Goal: Transaction & Acquisition: Purchase product/service

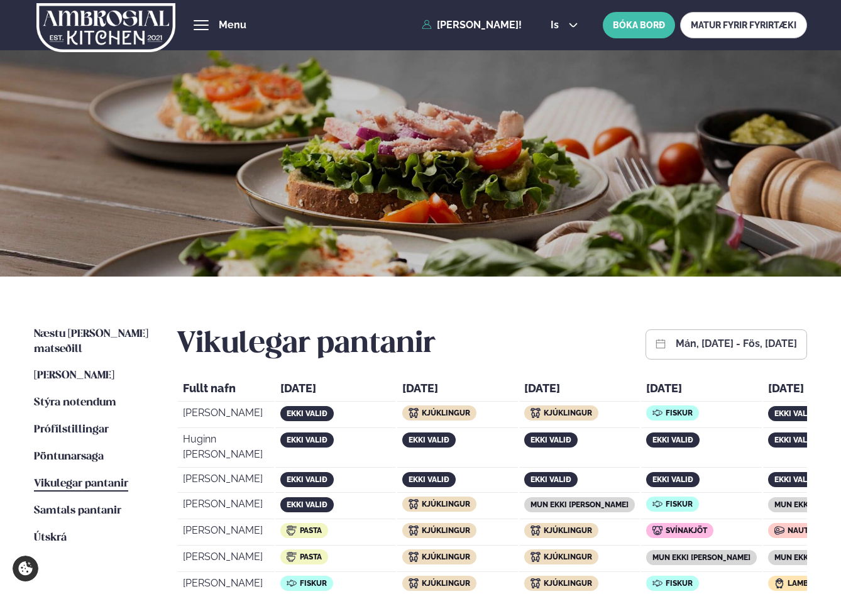
scroll to position [1585, 0]
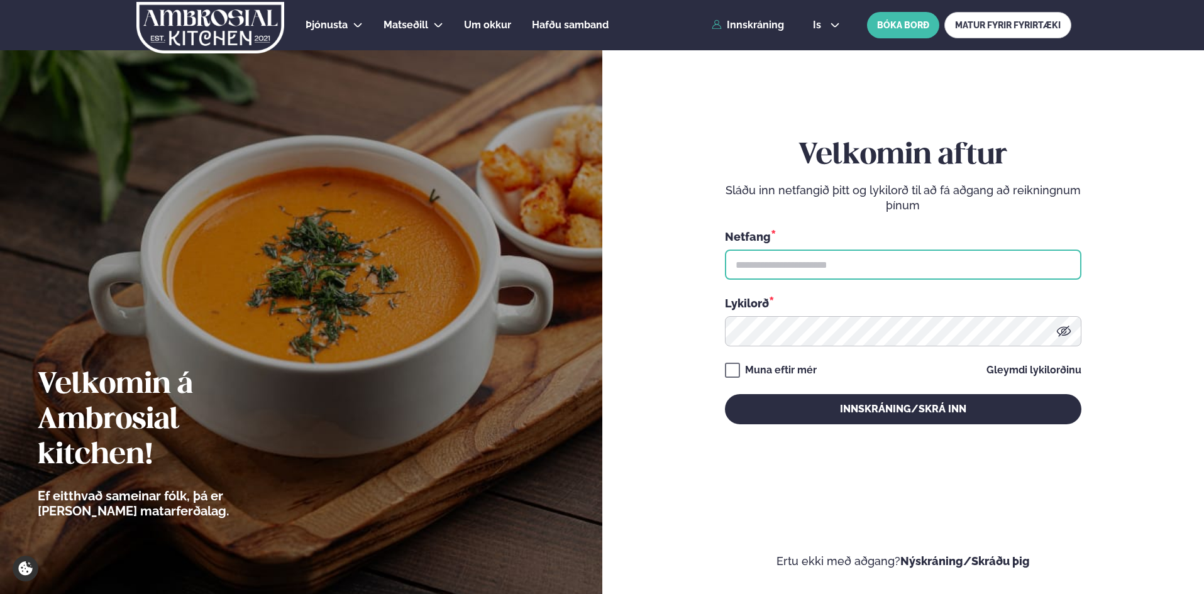
click at [796, 257] on input "text" at bounding box center [903, 265] width 356 height 30
type input "**********"
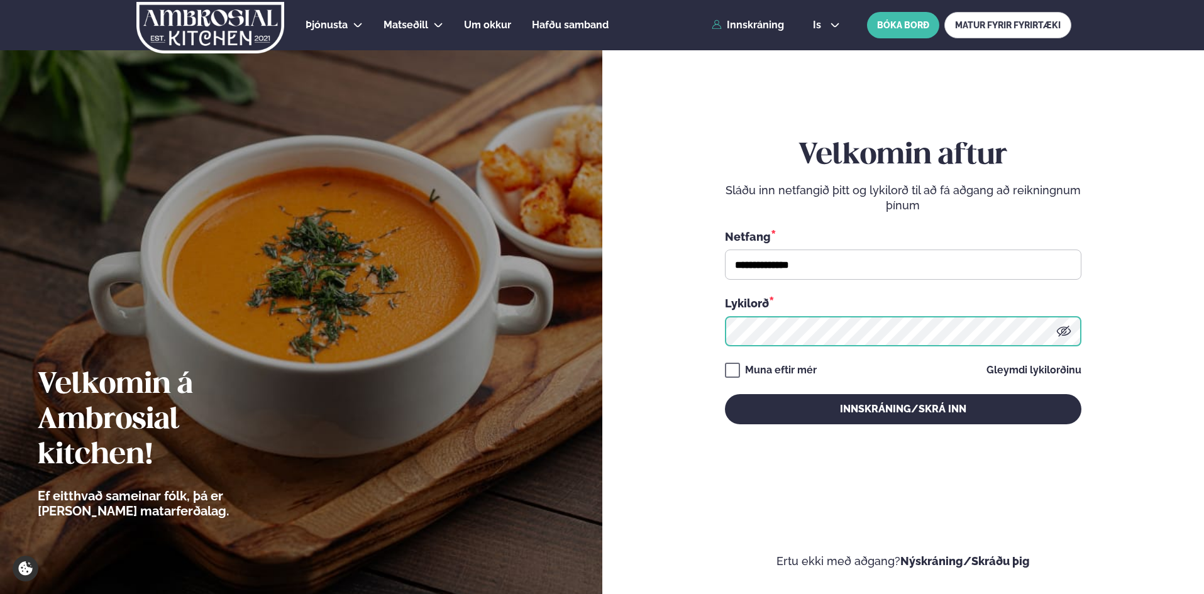
click at [725, 394] on button "Innskráning/Skrá inn" at bounding box center [903, 409] width 356 height 30
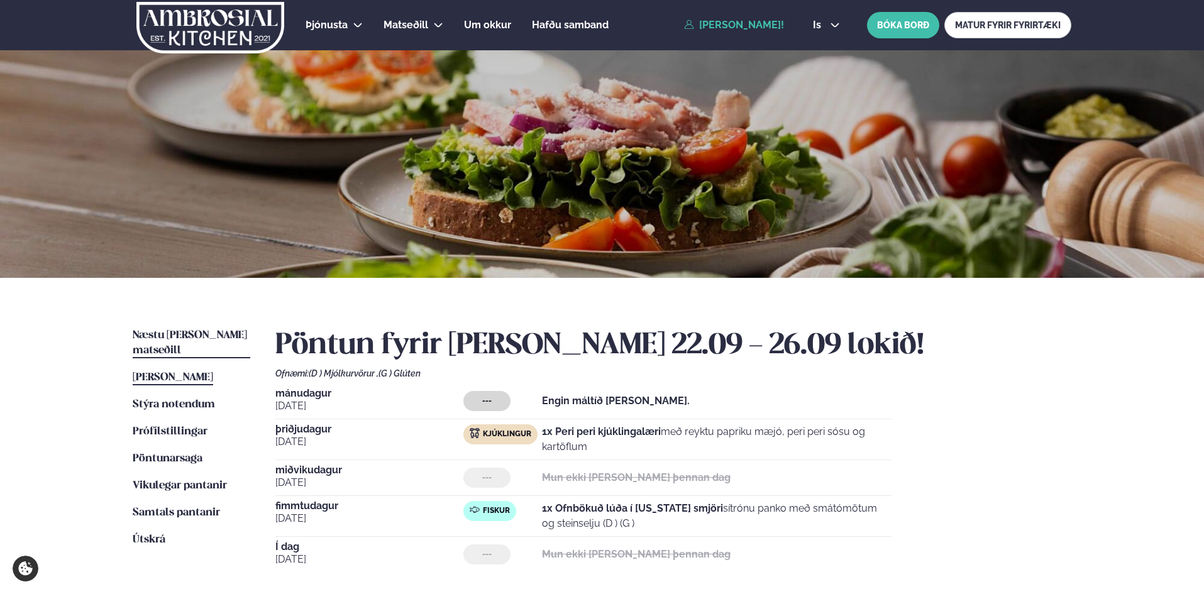
click at [189, 334] on span "Næstu [PERSON_NAME] matseðill" at bounding box center [190, 343] width 114 height 26
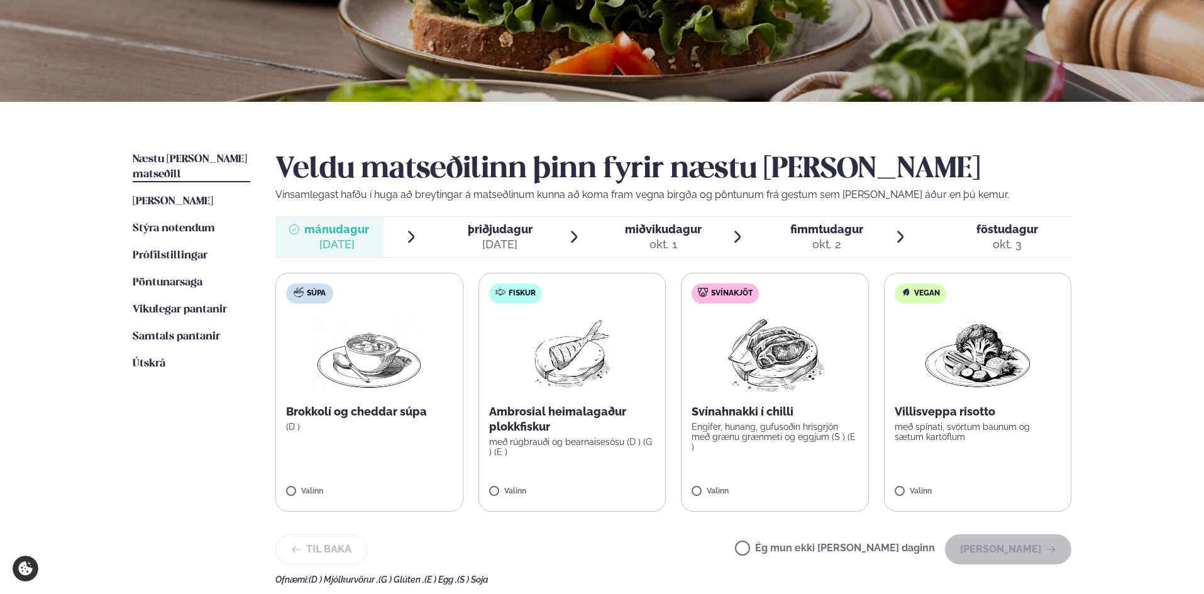
scroll to position [209, 0]
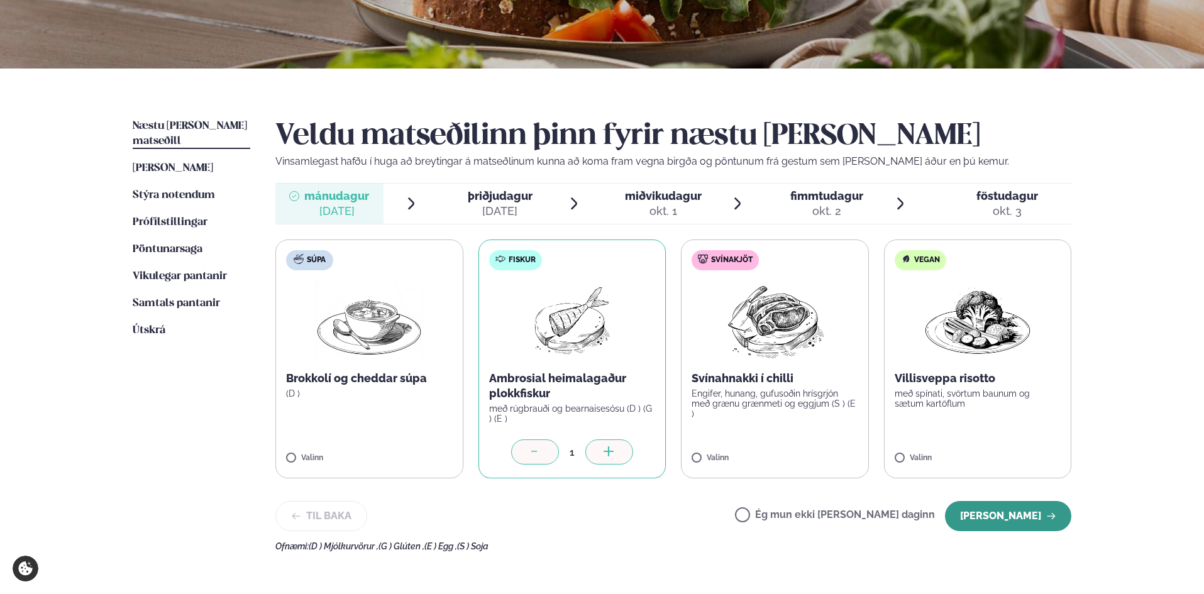
click at [1024, 520] on button "Halda áfram" at bounding box center [1008, 516] width 126 height 30
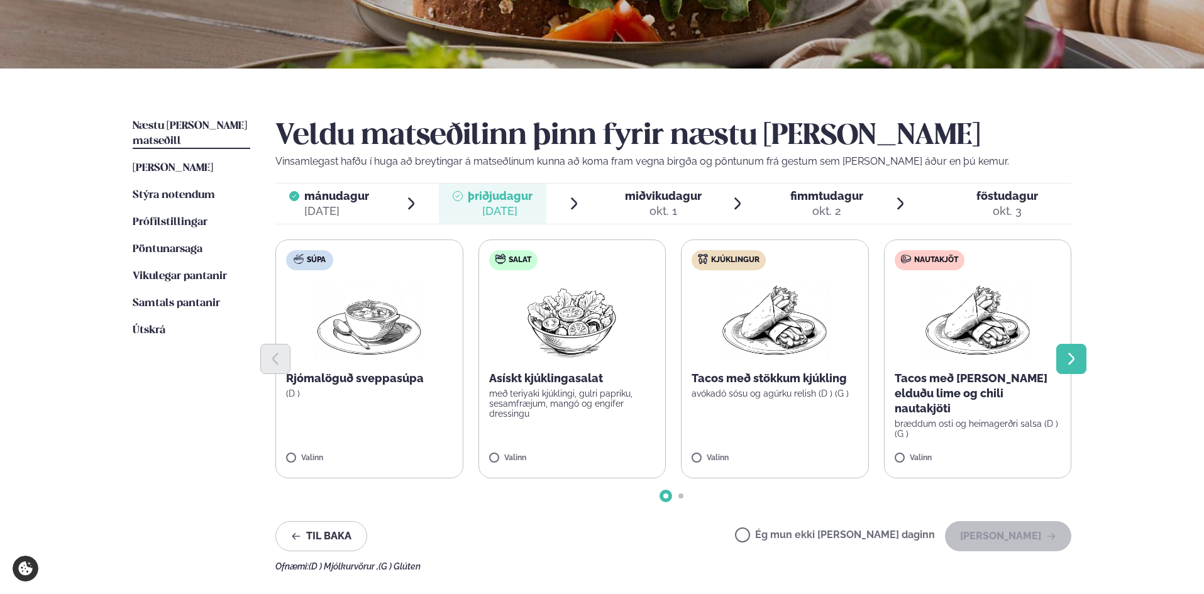
click at [1075, 359] on icon "Next slide" at bounding box center [1070, 358] width 15 height 15
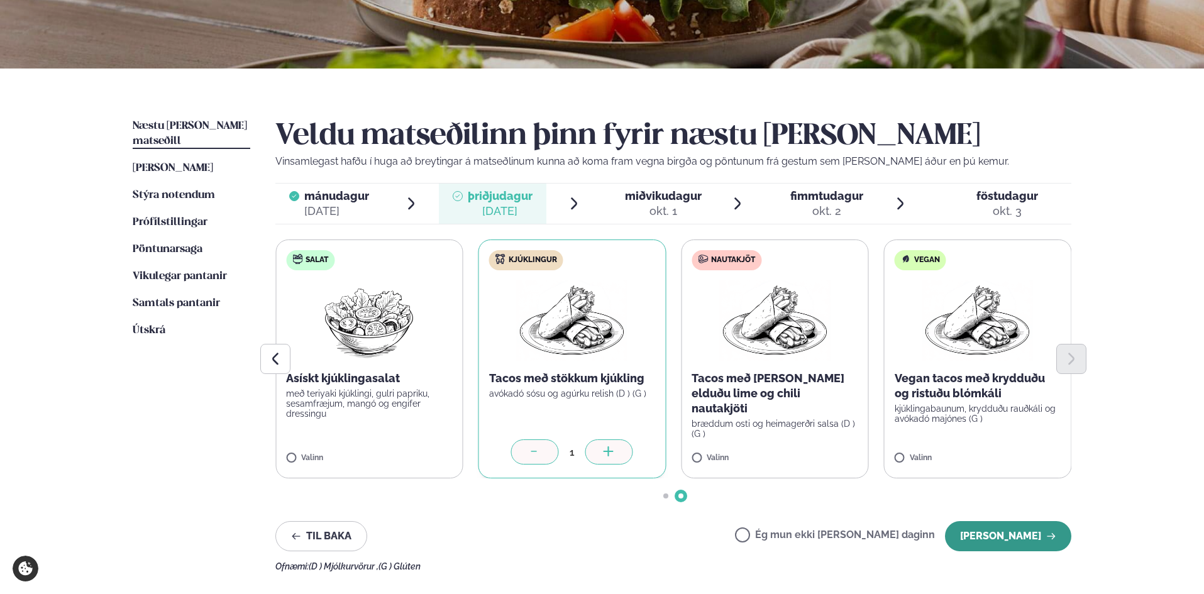
click at [993, 528] on button "Halda áfram" at bounding box center [1008, 536] width 126 height 30
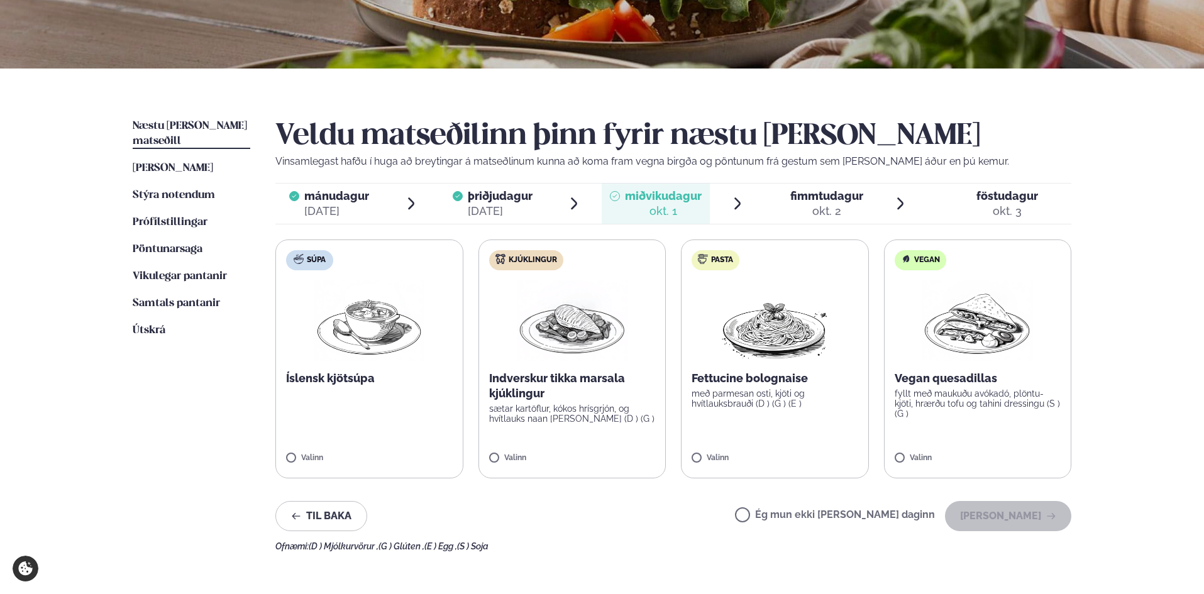
click at [784, 512] on label "Ég mun ekki borða þann daginn" at bounding box center [835, 516] width 200 height 13
click at [1027, 517] on button "Halda áfram" at bounding box center [1008, 516] width 126 height 30
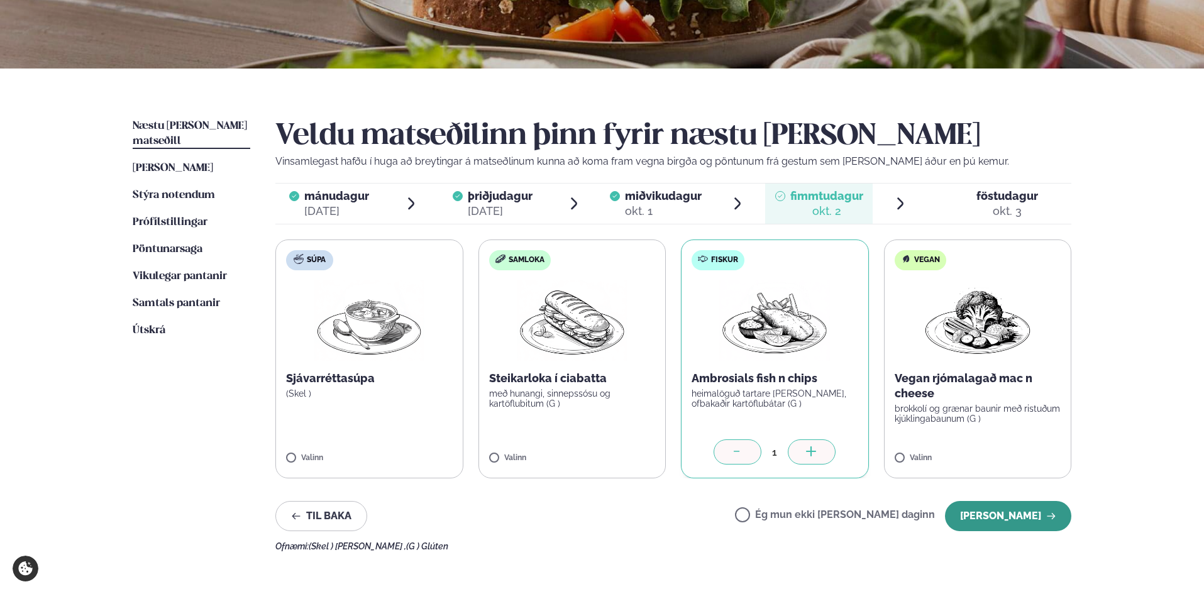
click at [999, 513] on button "Halda áfram" at bounding box center [1008, 516] width 126 height 30
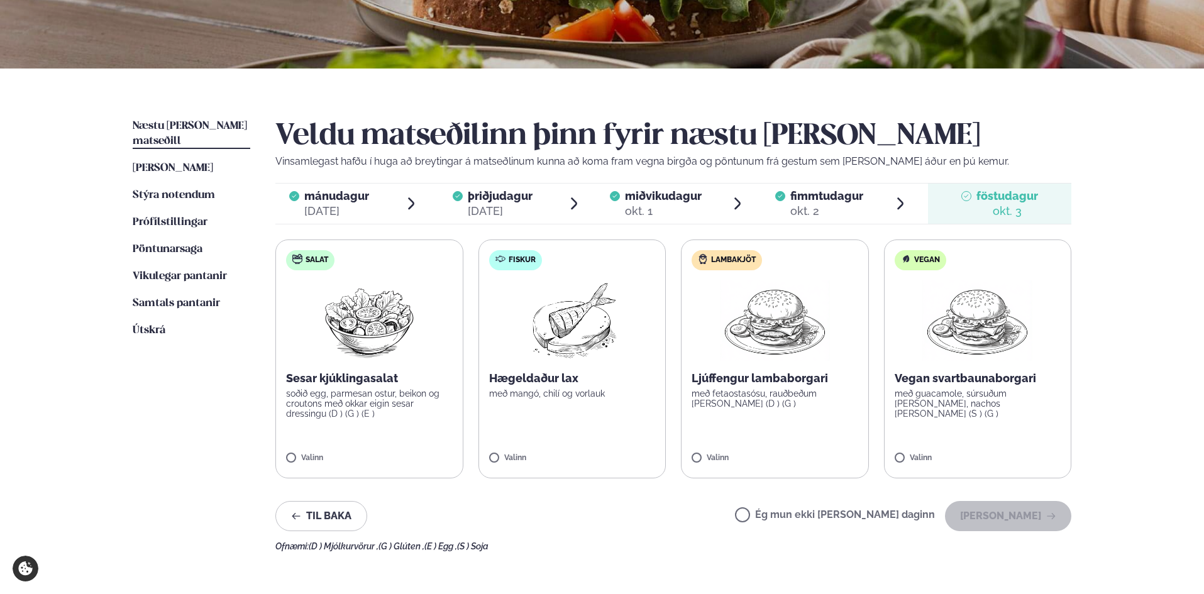
click at [783, 514] on label "Ég mun ekki borða þann daginn" at bounding box center [835, 516] width 200 height 13
click at [1000, 517] on button "Halda áfram" at bounding box center [1008, 516] width 126 height 30
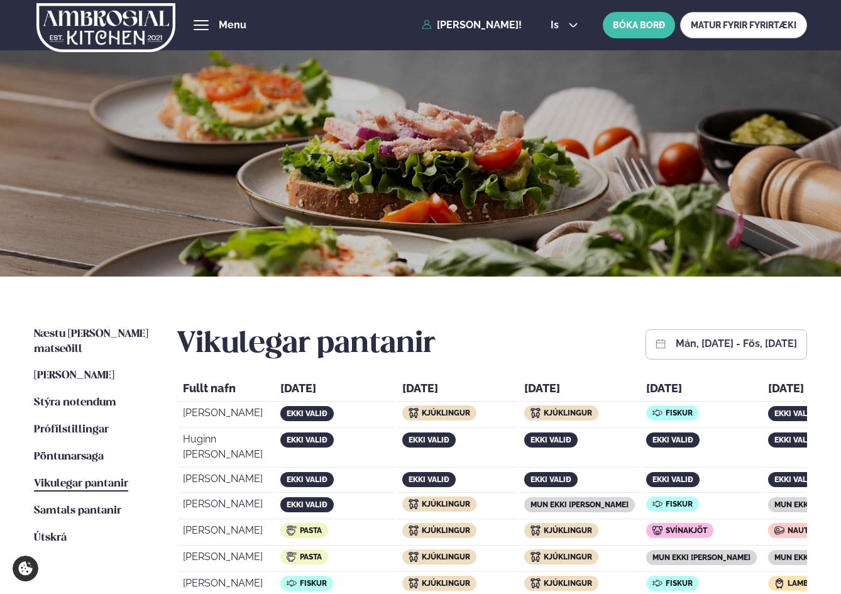
scroll to position [1585, 0]
